Goal: Task Accomplishment & Management: Manage account settings

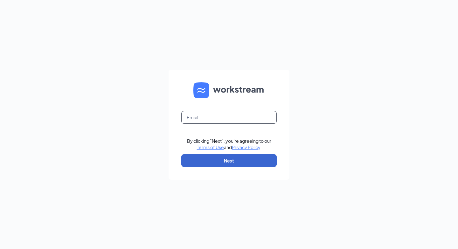
type input "brantnove@hotmail.com"
click at [242, 165] on button "Next" at bounding box center [228, 160] width 95 height 13
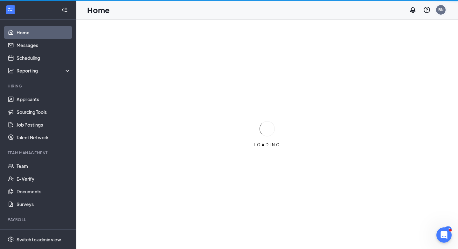
click at [439, 10] on div "BN" at bounding box center [441, 9] width 5 height 5
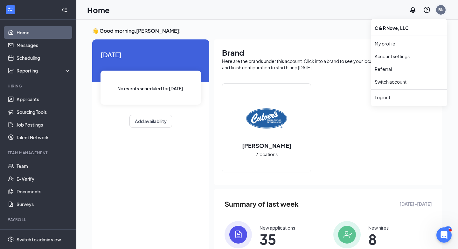
click at [442, 10] on div "BN" at bounding box center [441, 9] width 5 height 5
click at [384, 98] on div "Log out" at bounding box center [409, 97] width 69 height 6
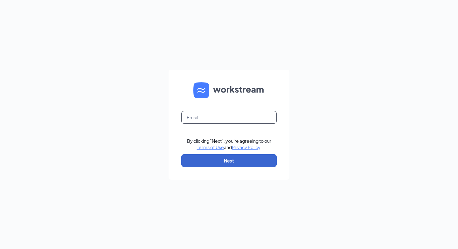
type input "brantnove@hotmail.com"
click at [221, 164] on button "Next" at bounding box center [228, 160] width 95 height 13
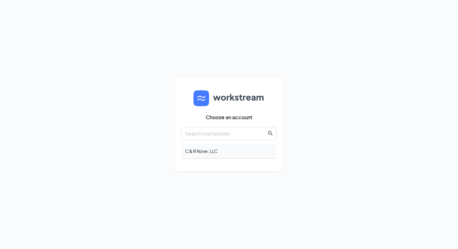
click at [208, 152] on div "C & R Nove, LLC" at bounding box center [228, 151] width 95 height 15
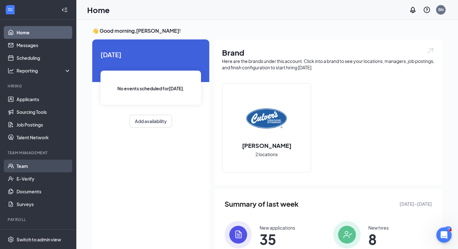
click at [29, 169] on link "Team" at bounding box center [44, 166] width 54 height 13
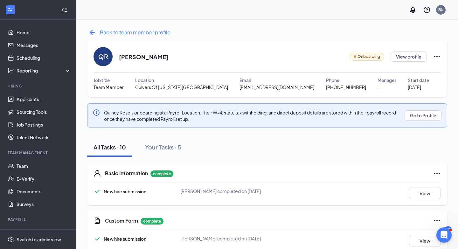
click at [93, 32] on icon "ArrowLeftNew" at bounding box center [92, 32] width 5 height 5
